Goal: Book appointment/travel/reservation

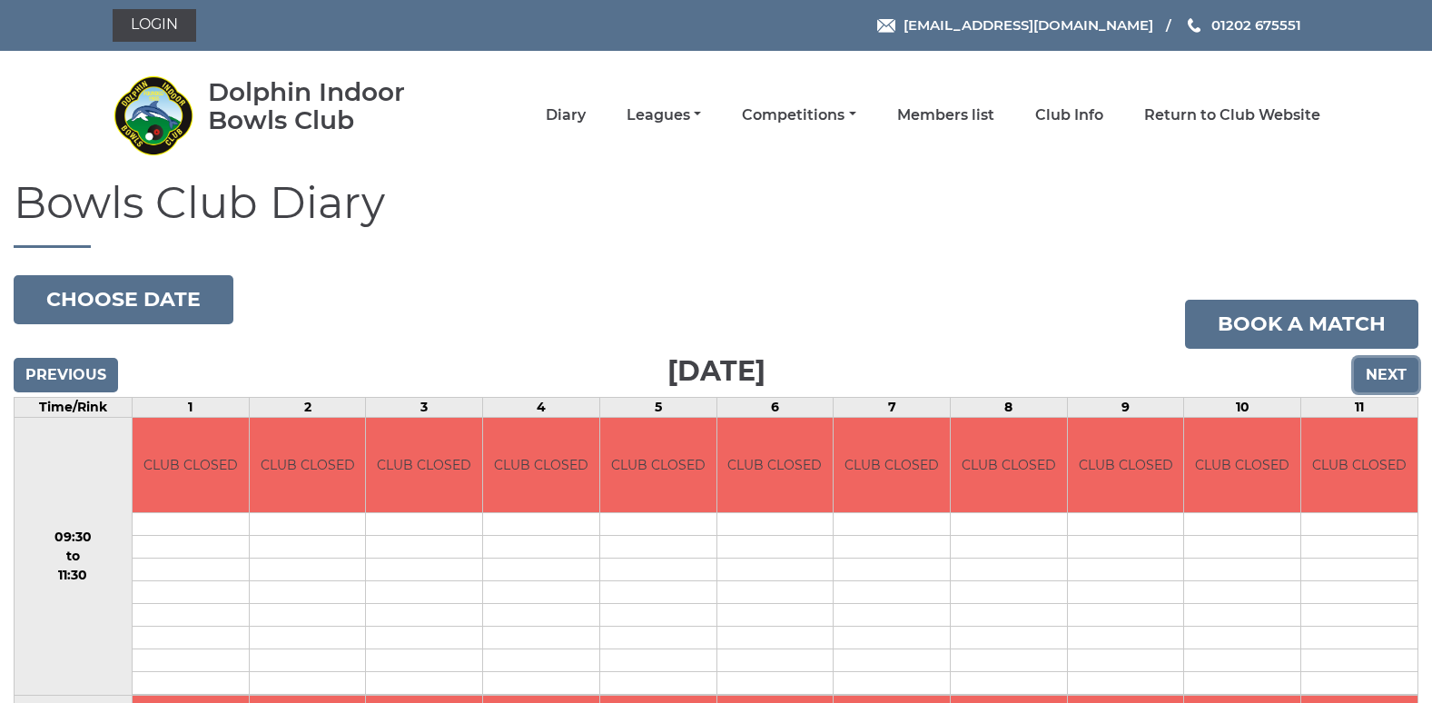
click at [1373, 370] on input "Next" at bounding box center [1386, 375] width 64 height 35
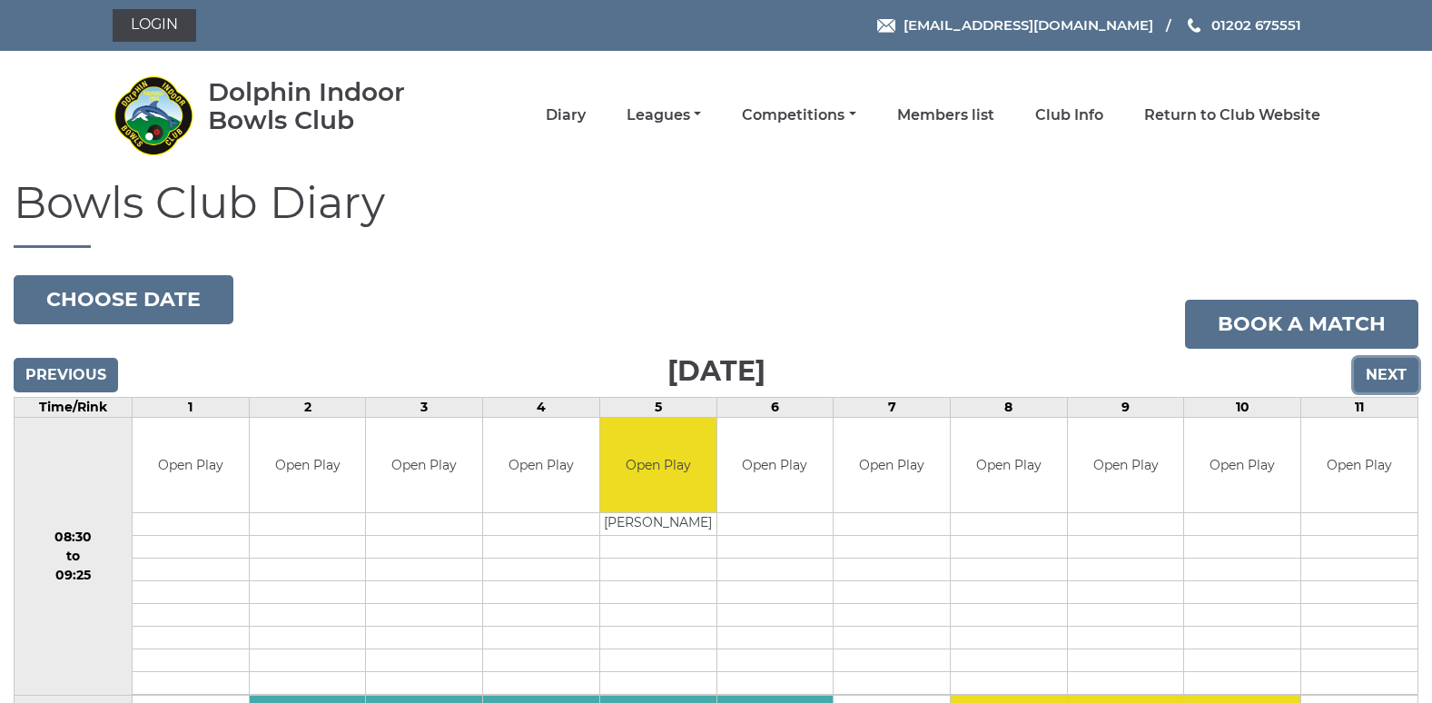
click at [1373, 370] on input "Next" at bounding box center [1386, 375] width 64 height 35
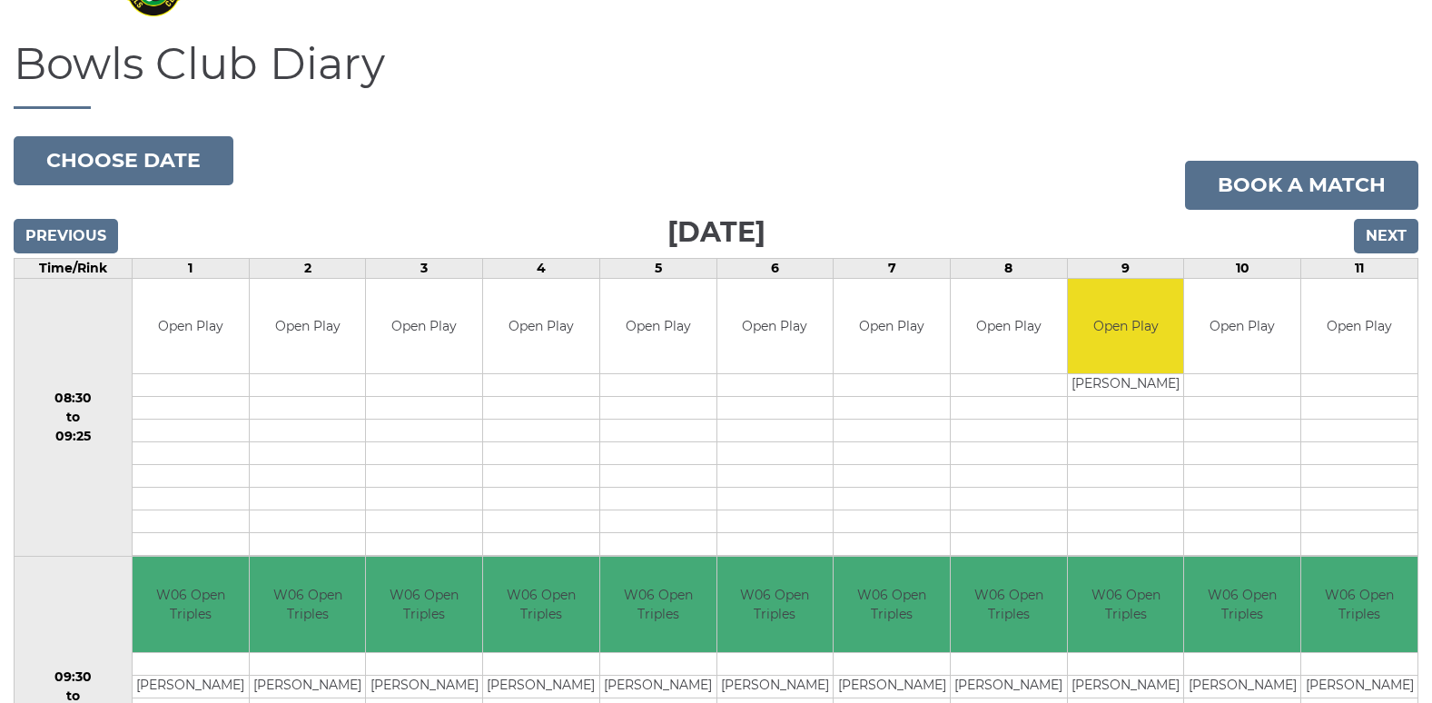
scroll to position [91, 0]
